Goal: Task Accomplishment & Management: Use online tool/utility

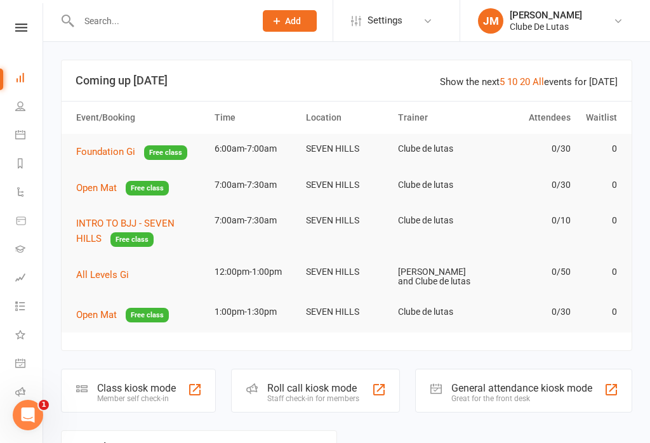
click at [90, 149] on span "Foundation Gi" at bounding box center [105, 151] width 59 height 11
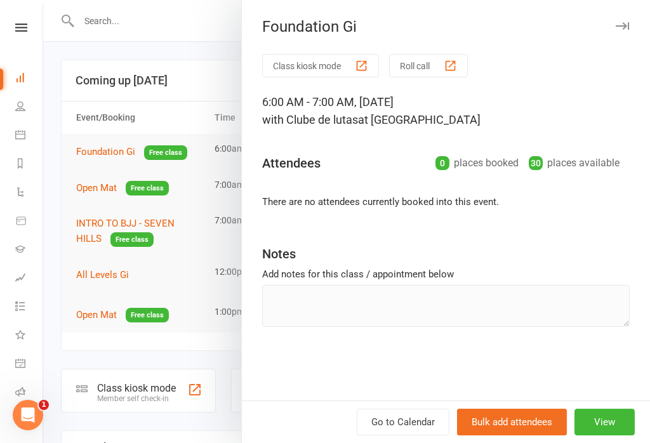
click at [191, 245] on div at bounding box center [346, 221] width 607 height 443
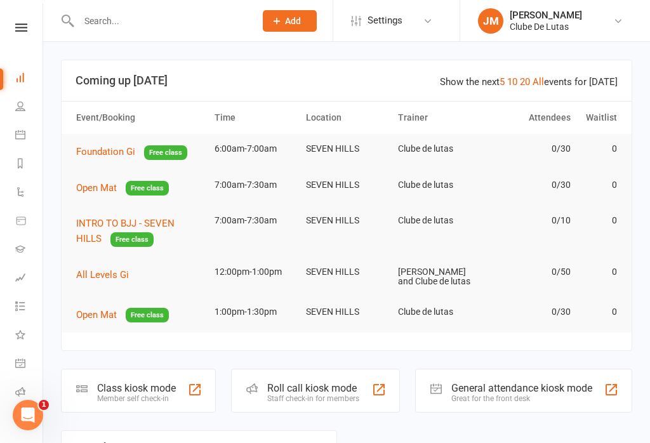
click at [96, 152] on span "Foundation Gi" at bounding box center [105, 151] width 59 height 11
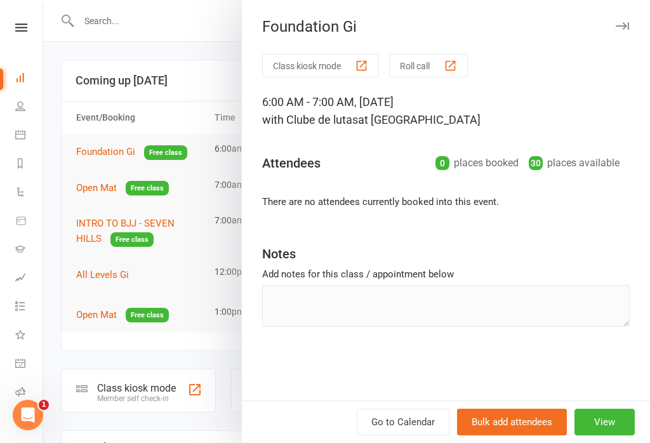
click at [291, 60] on button "Class kiosk mode" at bounding box center [320, 65] width 117 height 23
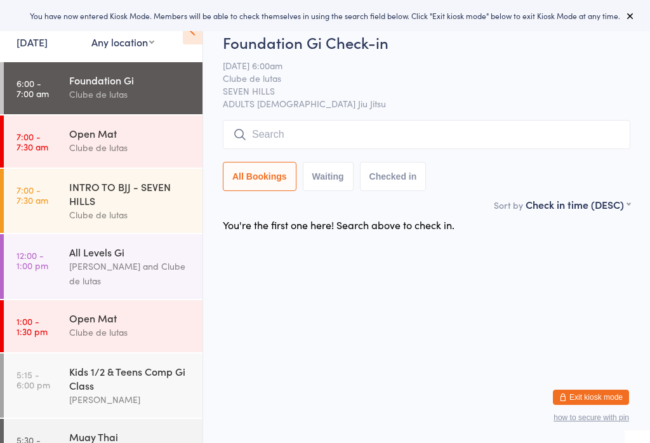
click at [240, 136] on icon at bounding box center [240, 135] width 14 height 14
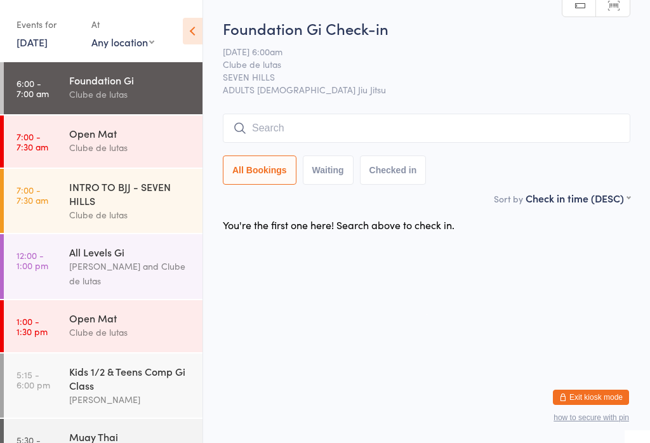
click at [284, 124] on input "search" at bounding box center [426, 128] width 407 height 29
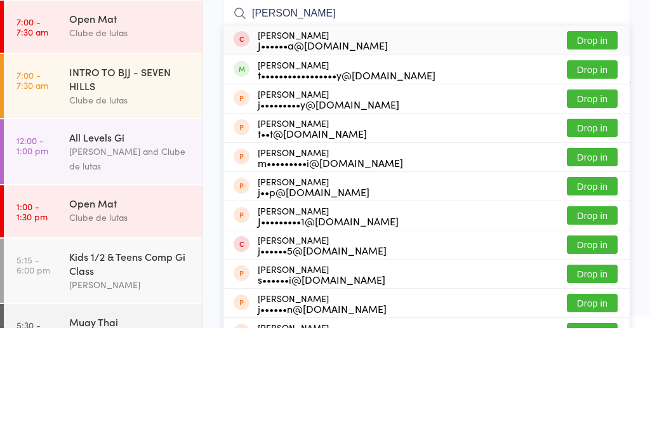
type input "[PERSON_NAME]"
click at [602, 175] on button "Drop in" at bounding box center [592, 184] width 51 height 18
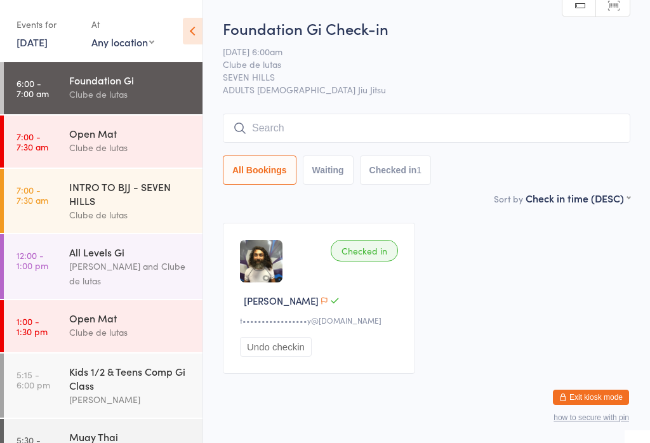
click at [338, 119] on input "search" at bounding box center [426, 128] width 407 height 29
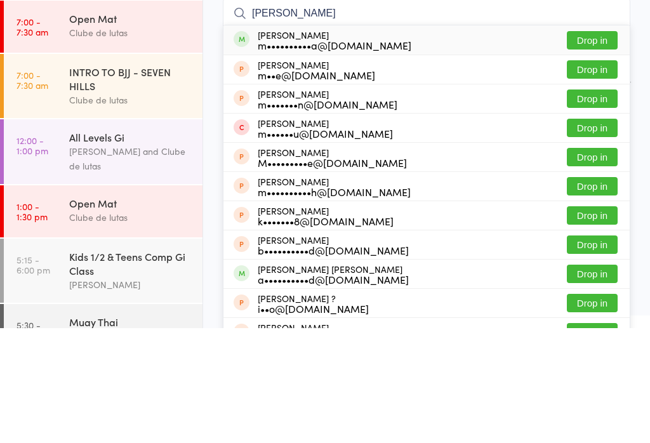
type input "[PERSON_NAME]"
click at [611, 146] on button "Drop in" at bounding box center [592, 155] width 51 height 18
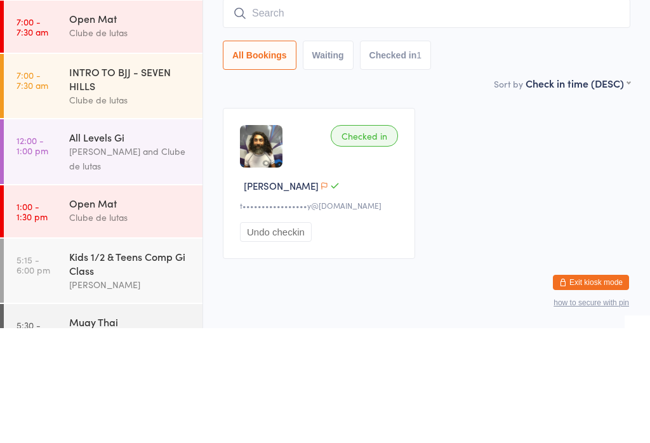
scroll to position [25, 0]
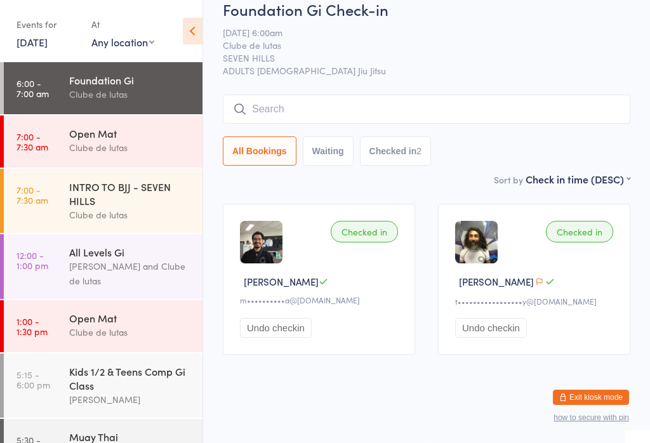
click at [510, 96] on input "search" at bounding box center [426, 109] width 407 height 29
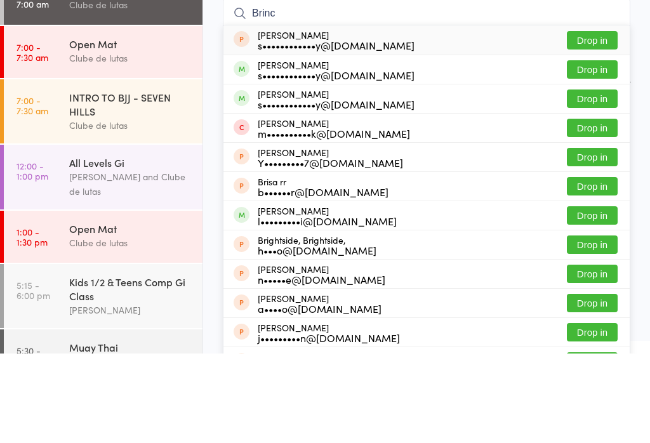
type input "Brinc"
click at [611, 150] on button "Drop in" at bounding box center [592, 159] width 51 height 18
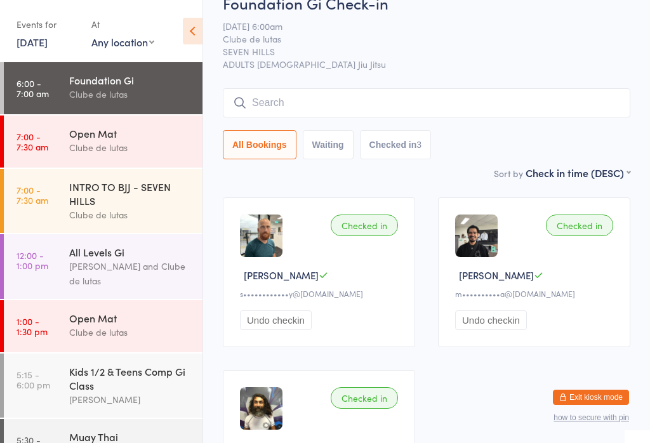
click at [482, 105] on input "search" at bounding box center [426, 102] width 407 height 29
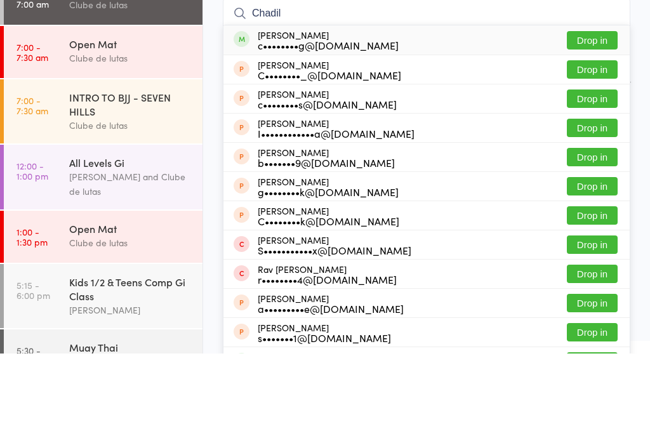
type input "Chadil"
click at [597, 121] on button "Drop in" at bounding box center [592, 130] width 51 height 18
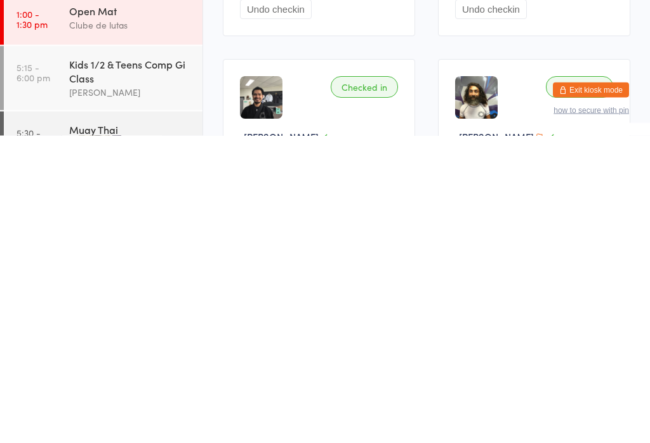
scroll to position [25, 0]
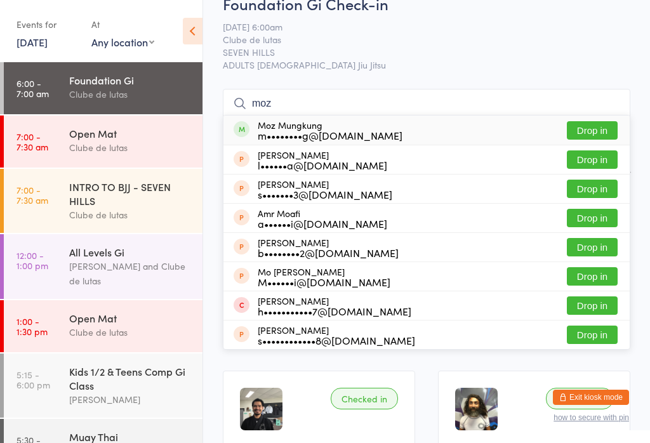
type input "moz"
click at [600, 129] on button "Drop in" at bounding box center [592, 130] width 51 height 18
